Goal: Information Seeking & Learning: Learn about a topic

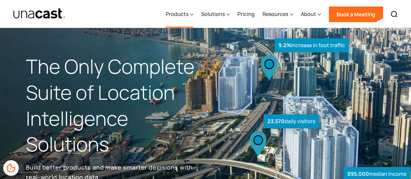
click at [188, 11] on div "Products" at bounding box center [177, 14] width 23 height 8
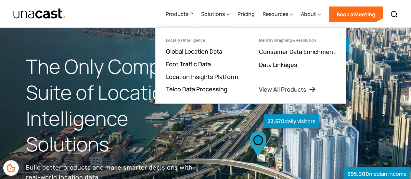
click at [221, 13] on div "Solutions" at bounding box center [213, 14] width 24 height 8
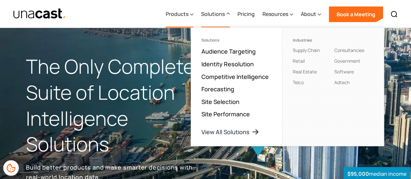
click at [190, 17] on div "Products" at bounding box center [180, 14] width 28 height 27
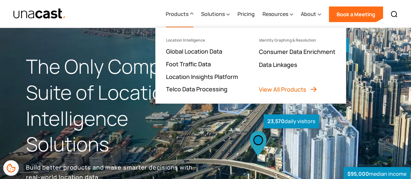
click at [264, 88] on link "View All Products" at bounding box center [288, 89] width 58 height 8
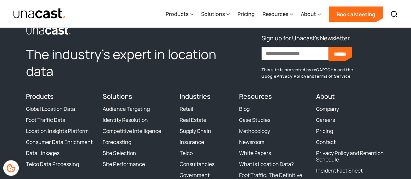
scroll to position [947, 0]
